Goal: Task Accomplishment & Management: Manage account settings

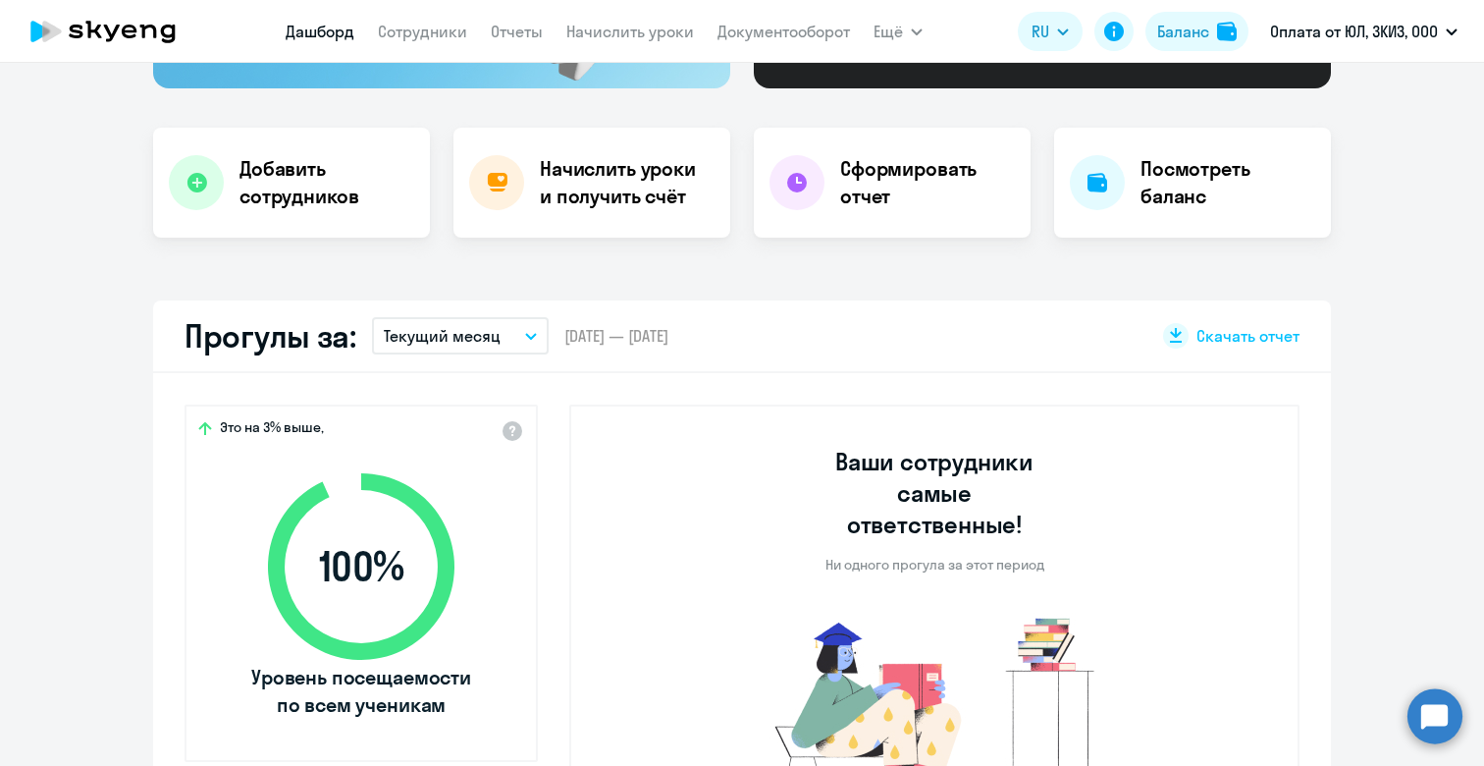
scroll to position [429, 0]
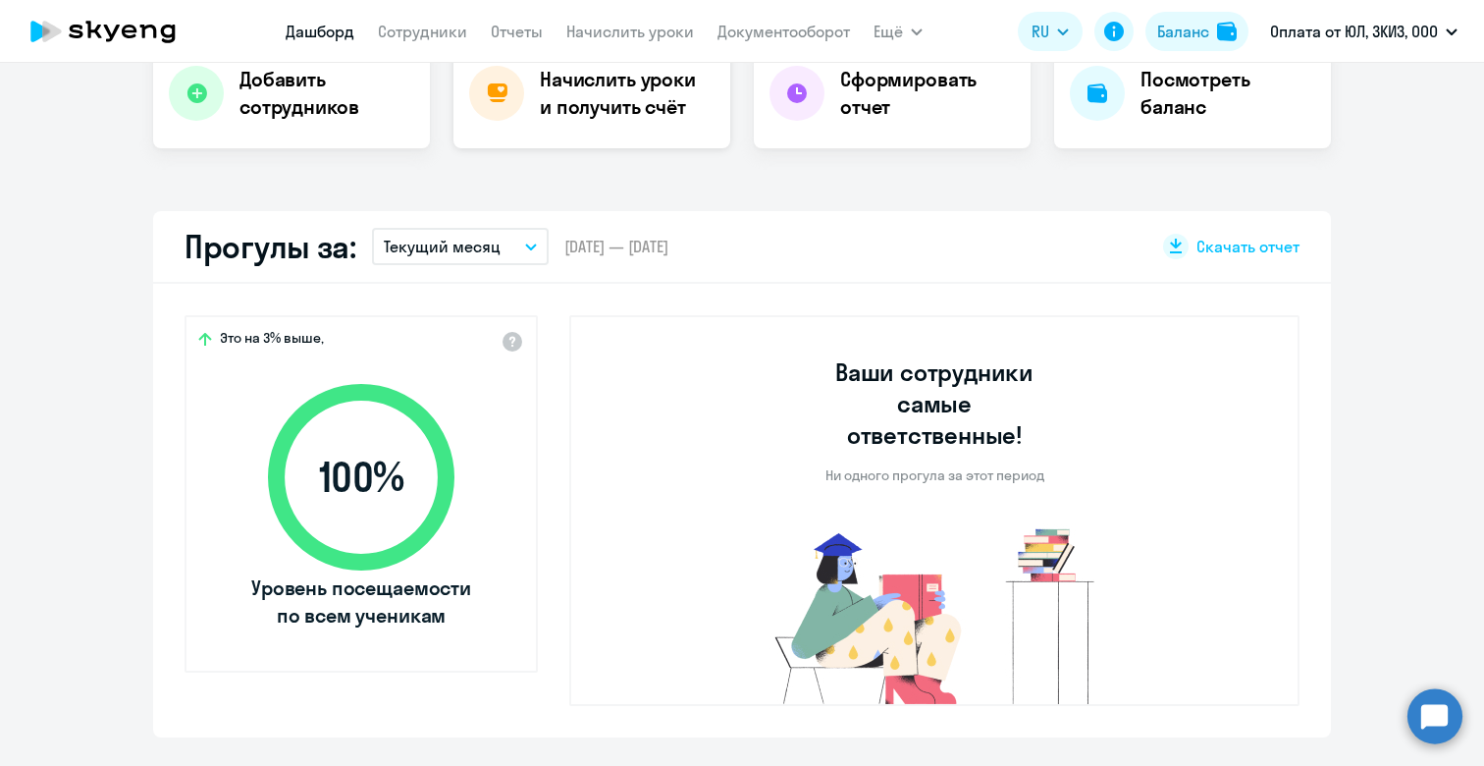
click at [606, 108] on h4 "Начислить уроки и получить счёт" at bounding box center [625, 93] width 171 height 55
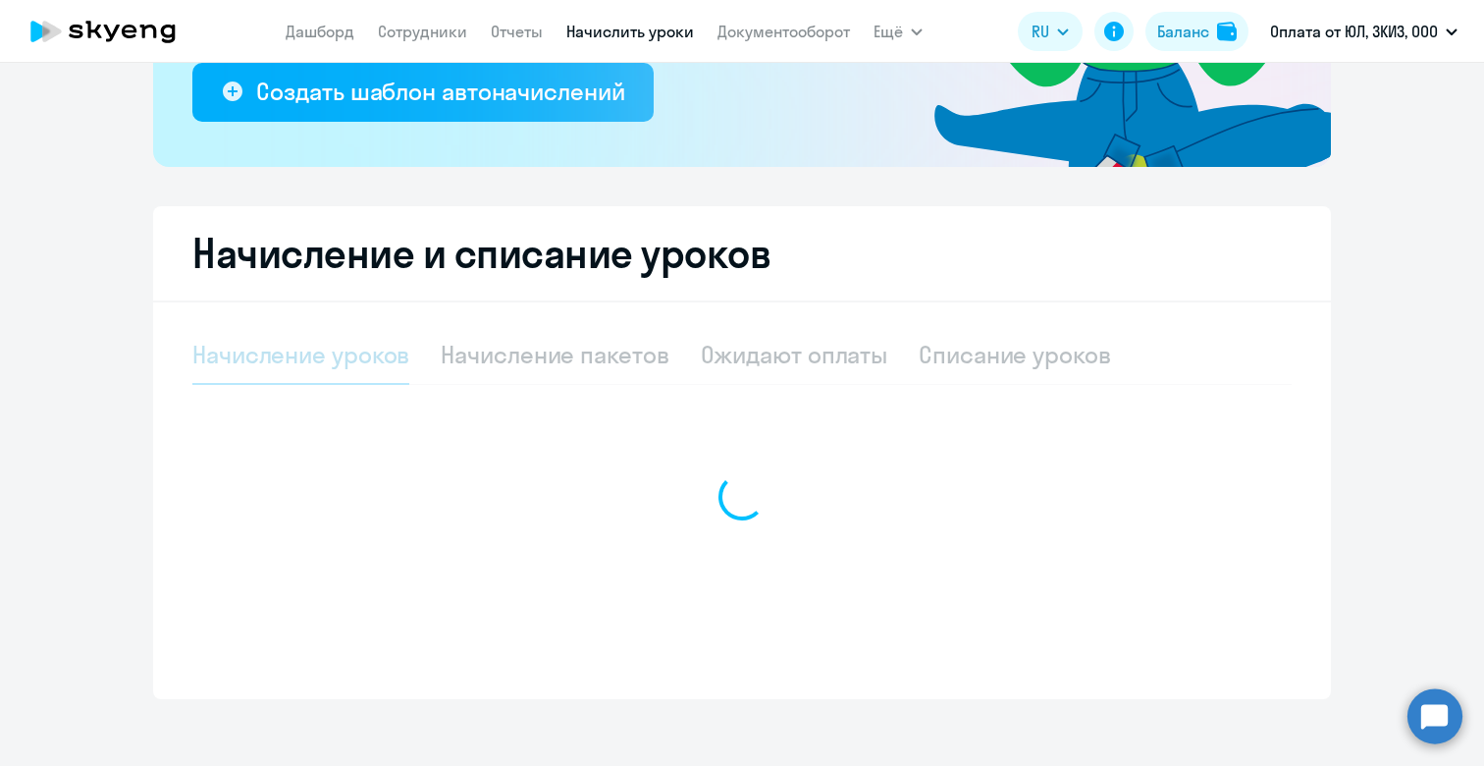
select select "10"
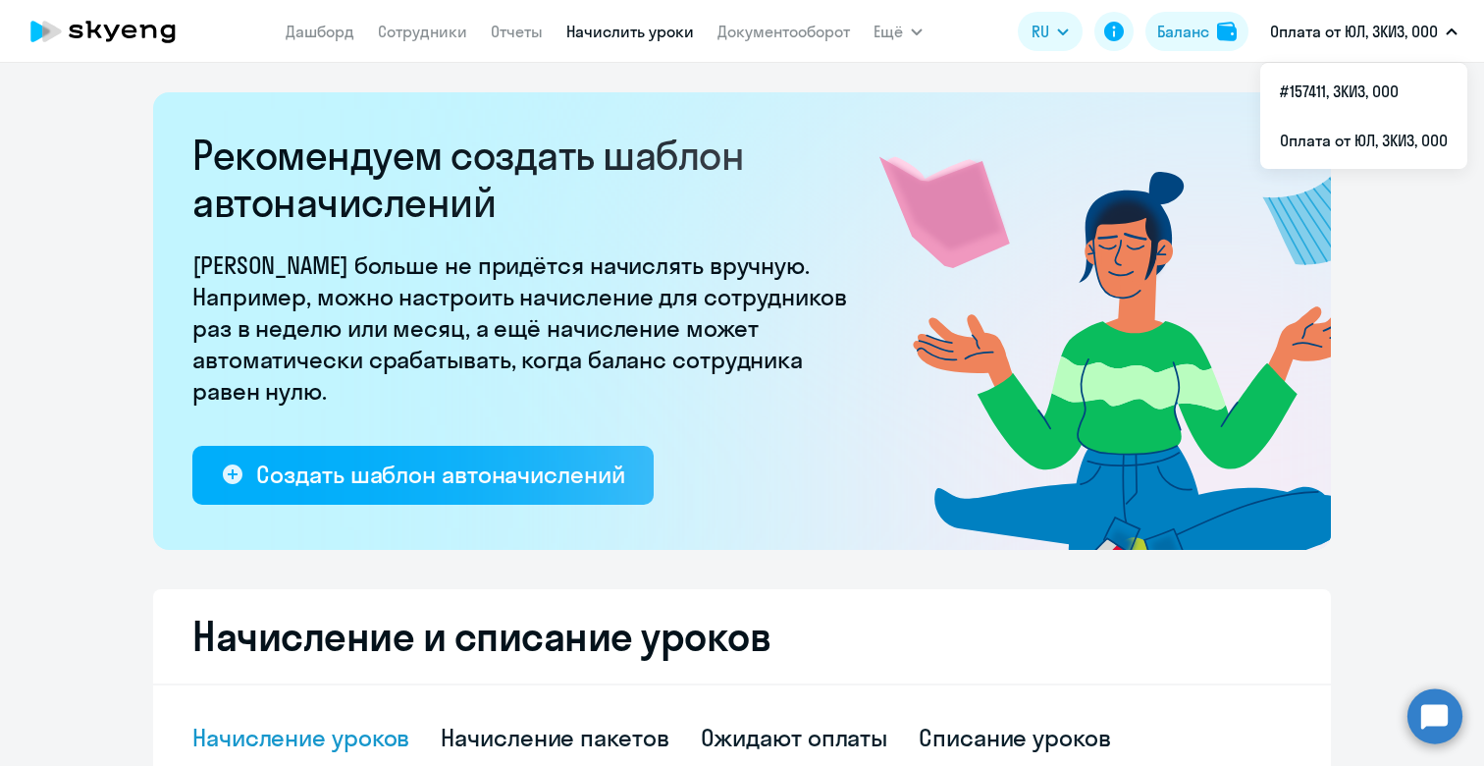
click at [1359, 27] on p "Оплата от ЮЛ, 3КИЗ, ООО" at bounding box center [1354, 32] width 168 height 24
click at [138, 35] on icon at bounding box center [103, 31] width 173 height 49
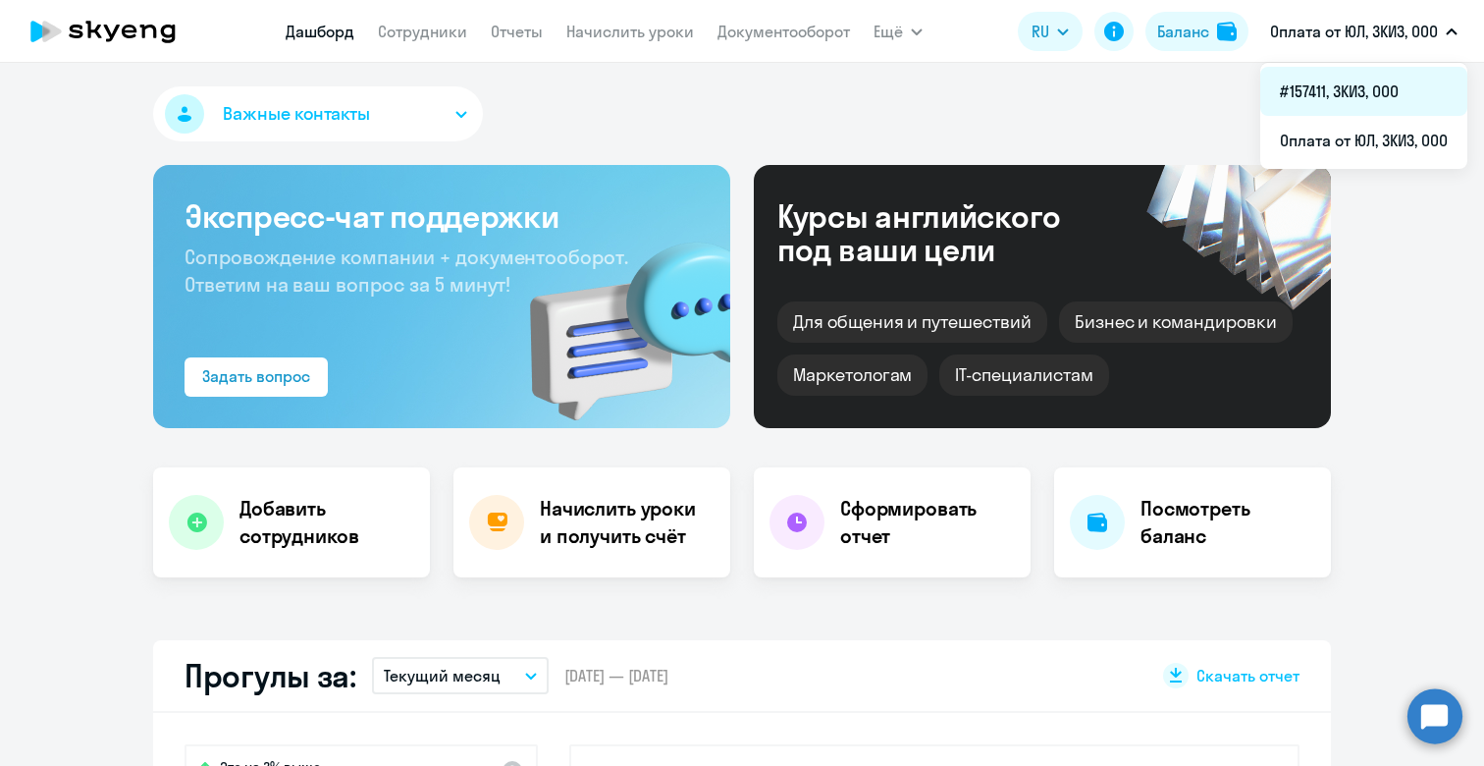
click at [1345, 98] on li "#157411, 3КИЗ, ООО" at bounding box center [1364, 91] width 207 height 49
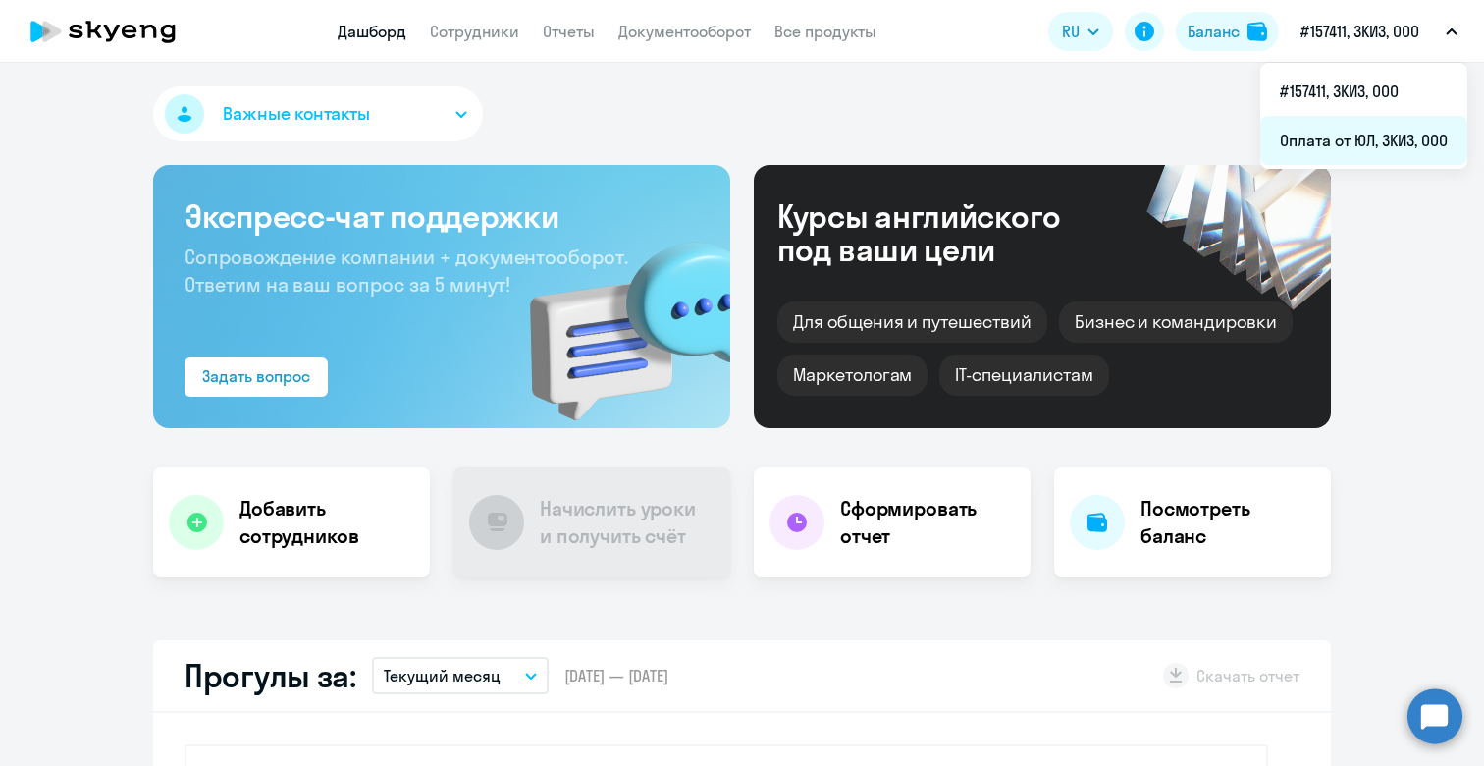
click at [1349, 130] on li "Оплата от ЮЛ, 3КИЗ, ООО" at bounding box center [1364, 140] width 207 height 49
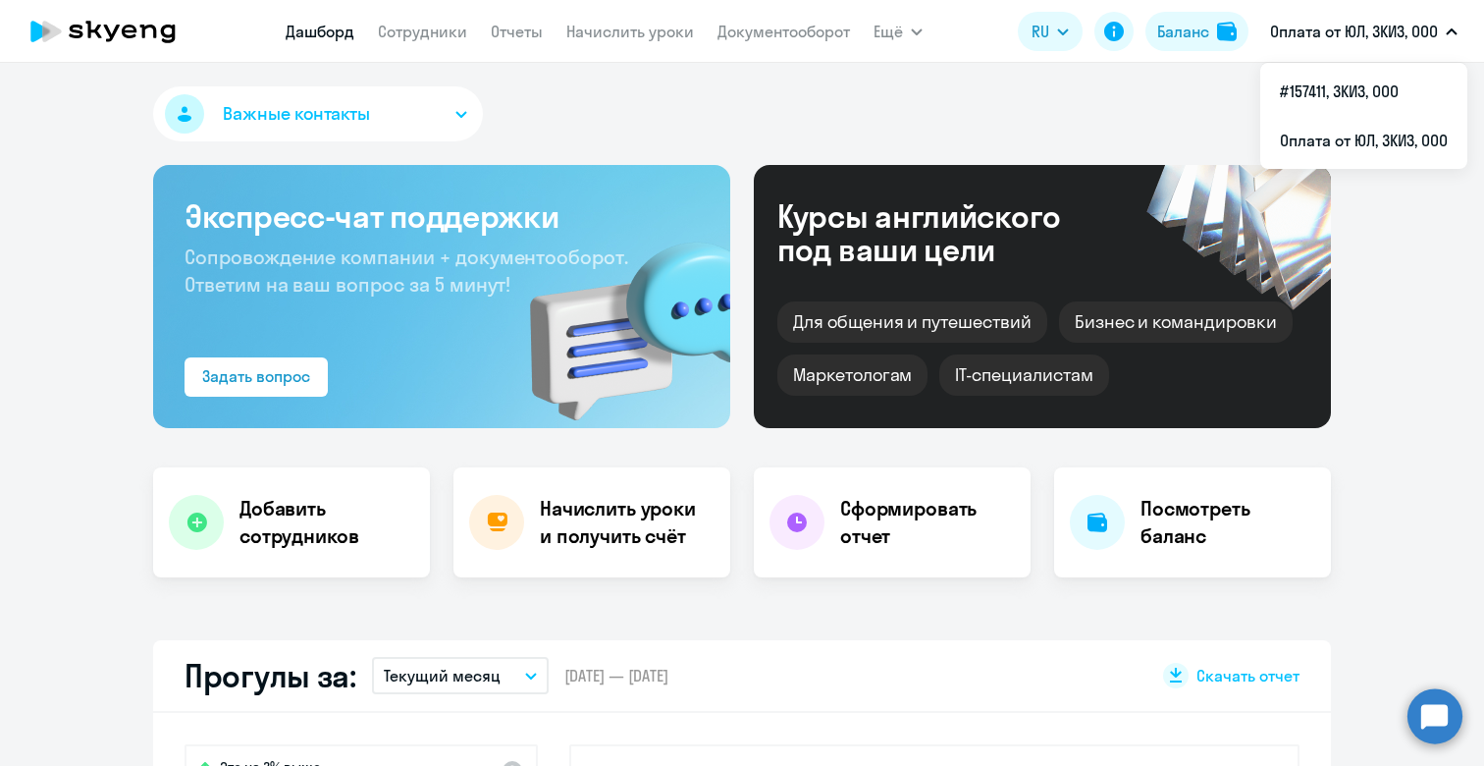
click at [1382, 33] on p "Оплата от ЮЛ, 3КИЗ, ООО" at bounding box center [1354, 32] width 168 height 24
click at [1378, 93] on li "#157411, 3КИЗ, ООО" at bounding box center [1364, 91] width 207 height 49
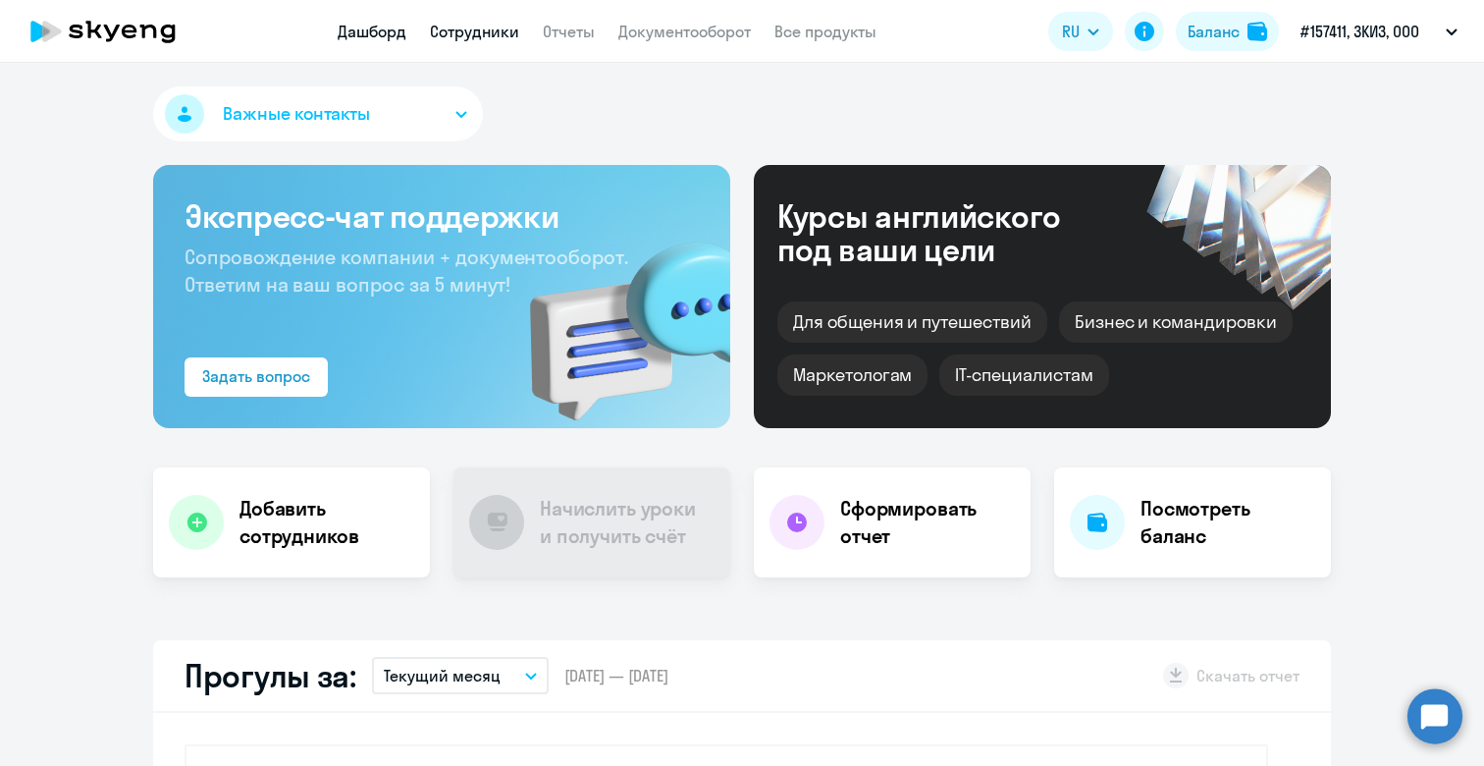
click at [475, 24] on link "Сотрудники" at bounding box center [474, 32] width 89 height 20
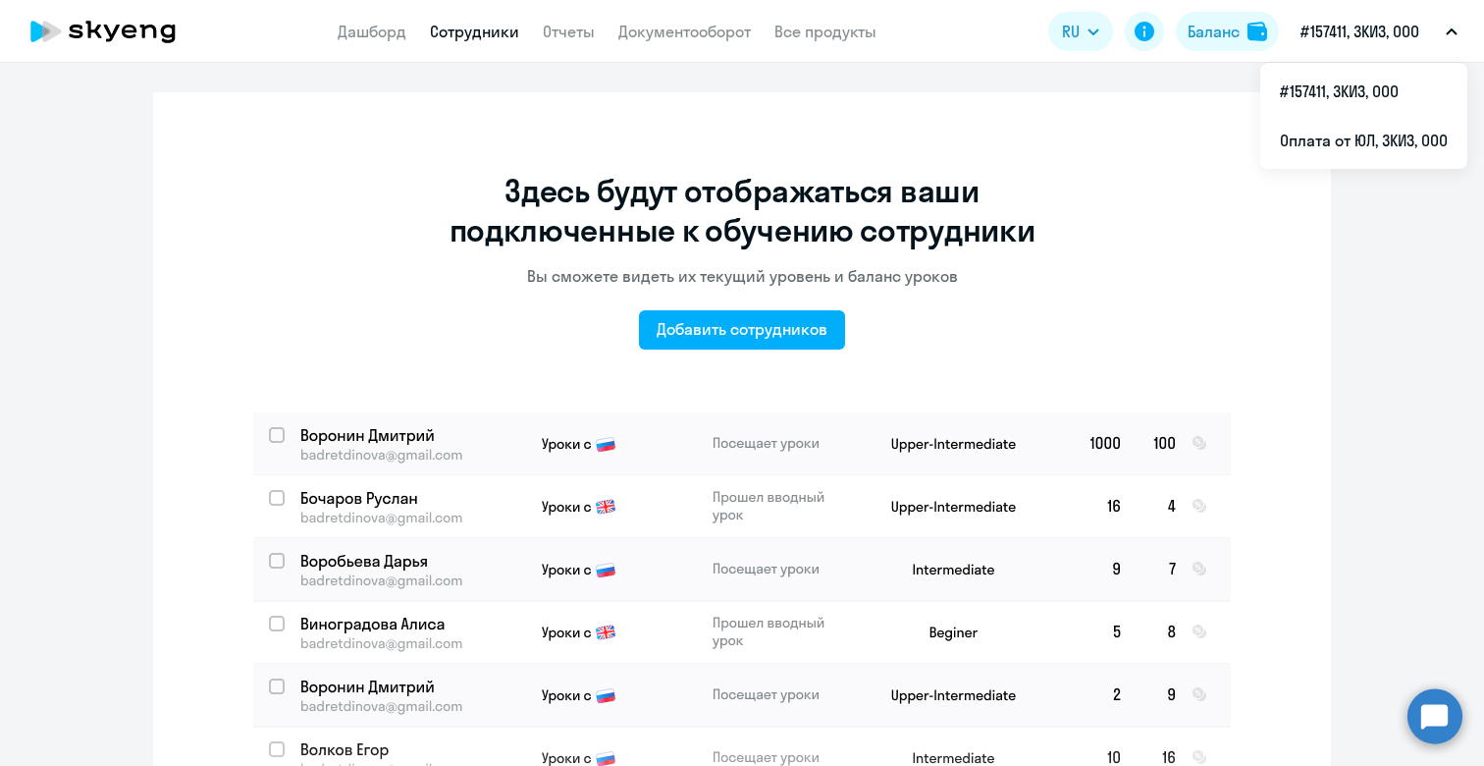
scroll to position [-1, 0]
click at [1362, 26] on p "#157411, 3КИЗ, ООО" at bounding box center [1360, 32] width 119 height 24
click at [1370, 135] on li "Оплата от ЮЛ, 3КИЗ, ООО" at bounding box center [1364, 140] width 207 height 49
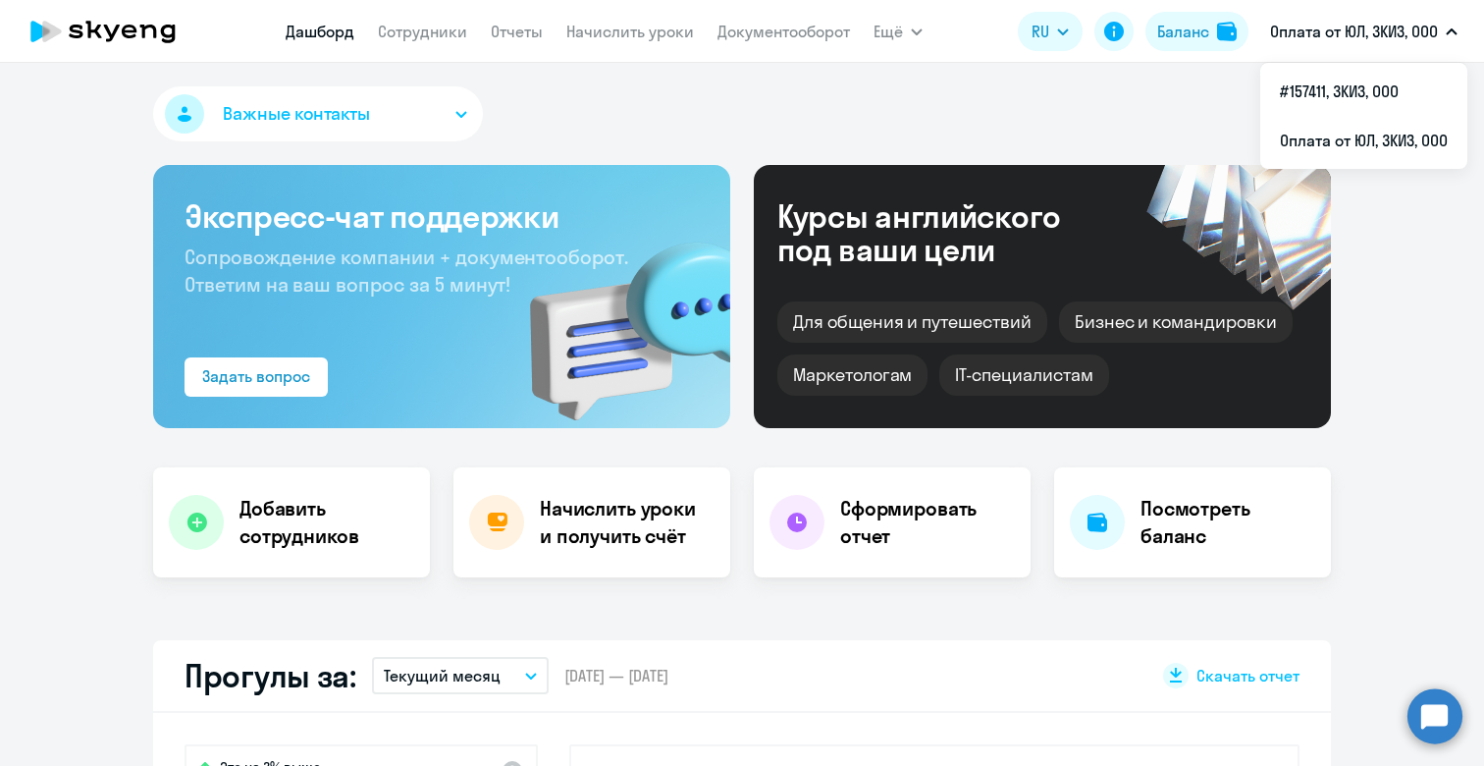
select select "30"
